Goal: Task Accomplishment & Management: Complete application form

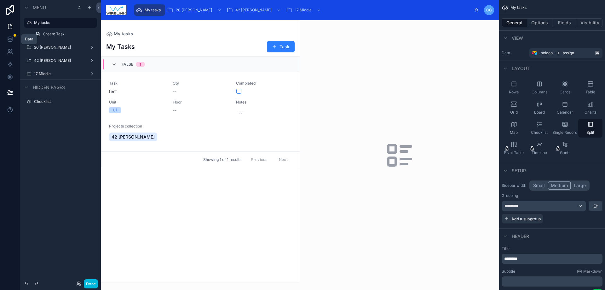
click at [4, 42] on link at bounding box center [10, 39] width 20 height 13
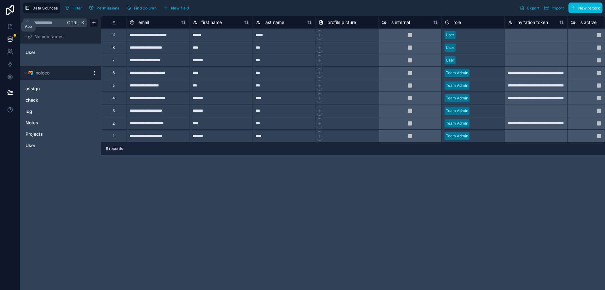
click at [10, 23] on icon at bounding box center [10, 26] width 6 height 6
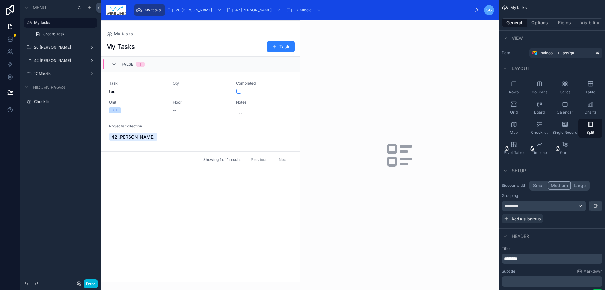
click at [286, 49] on div at bounding box center [200, 150] width 199 height 261
click at [288, 47] on button "Task" at bounding box center [281, 46] width 28 height 11
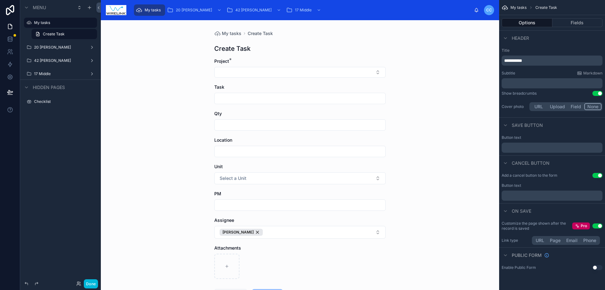
click at [304, 73] on button "Select Button" at bounding box center [299, 72] width 171 height 11
click at [326, 59] on div "Project *" at bounding box center [299, 61] width 171 height 6
